Goal: Transaction & Acquisition: Obtain resource

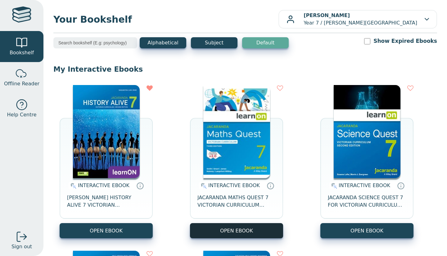
click at [240, 233] on button "OPEN EBOOK" at bounding box center [236, 230] width 93 height 15
click at [241, 229] on button "OPEN EBOOK" at bounding box center [236, 230] width 93 height 15
